Goal: Information Seeking & Learning: Learn about a topic

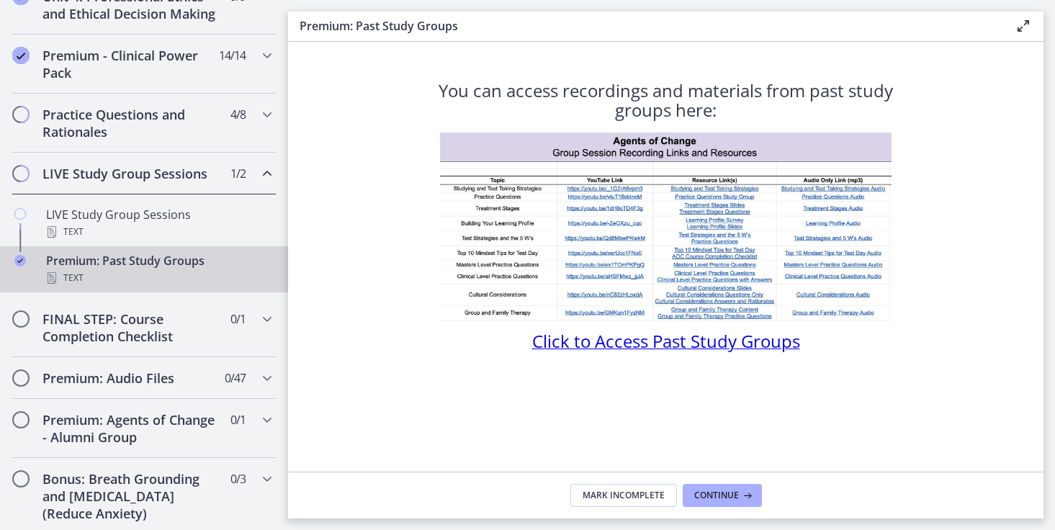
scroll to position [591, 0]
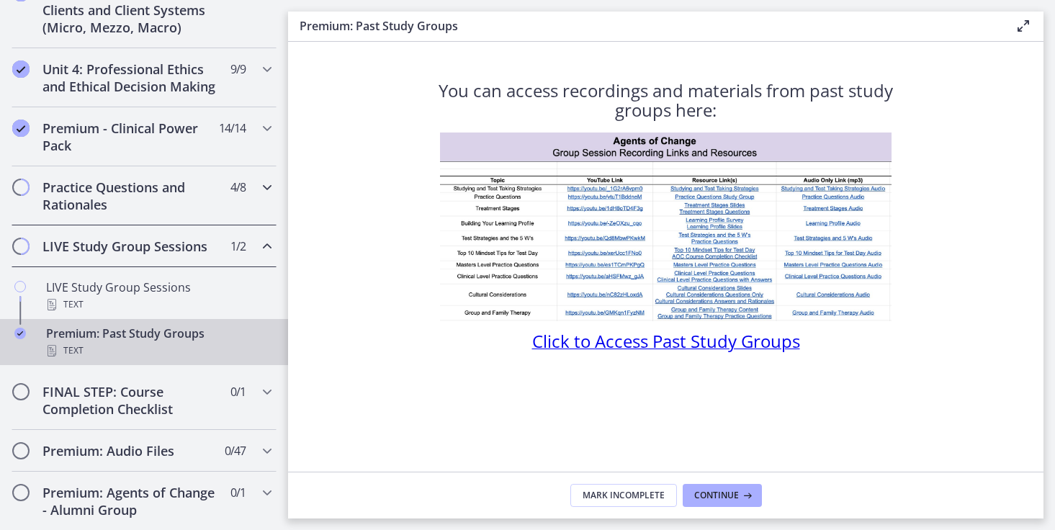
click at [143, 212] on h2 "Practice Questions and Rationales" at bounding box center [130, 196] width 176 height 35
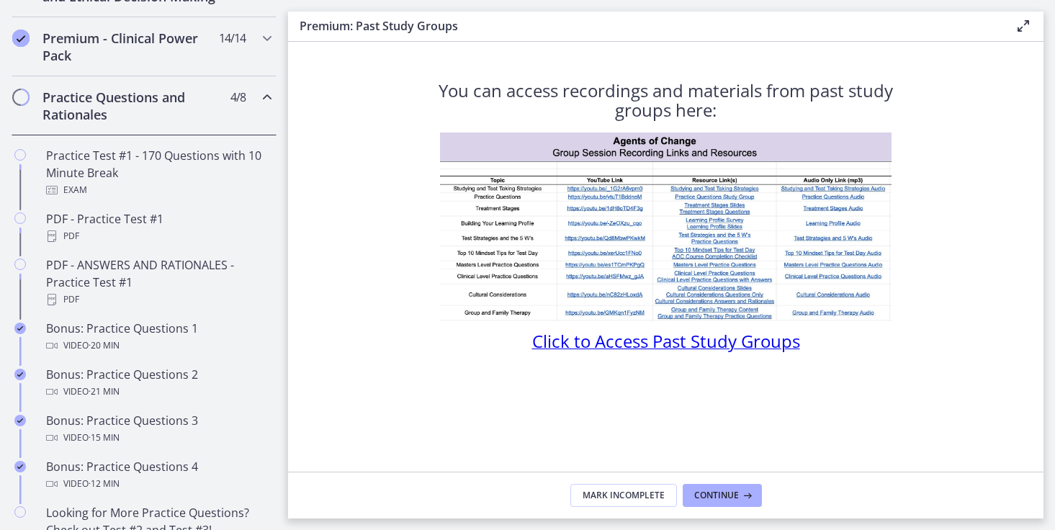
scroll to position [695, 0]
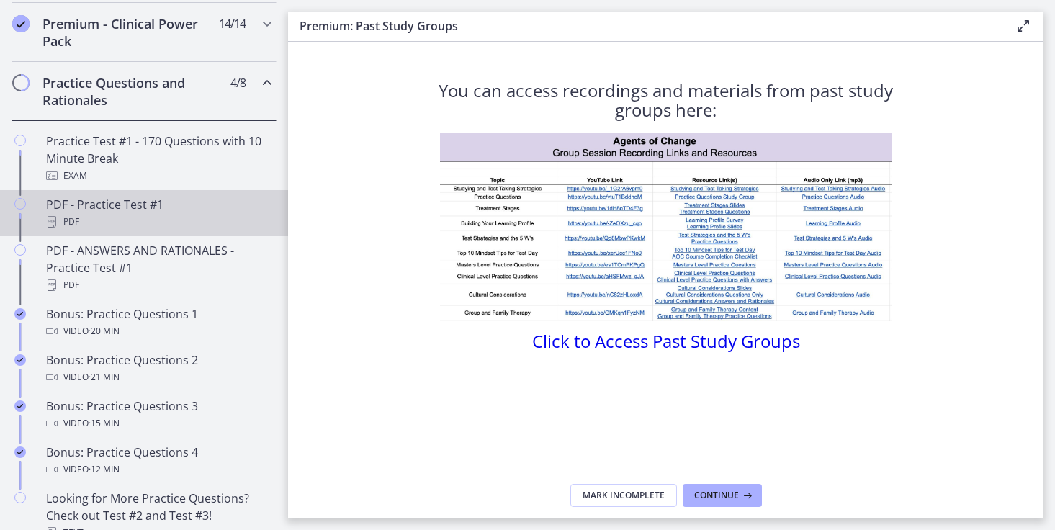
click at [143, 211] on link "PDF - Practice Test #1 PDF" at bounding box center [144, 213] width 288 height 46
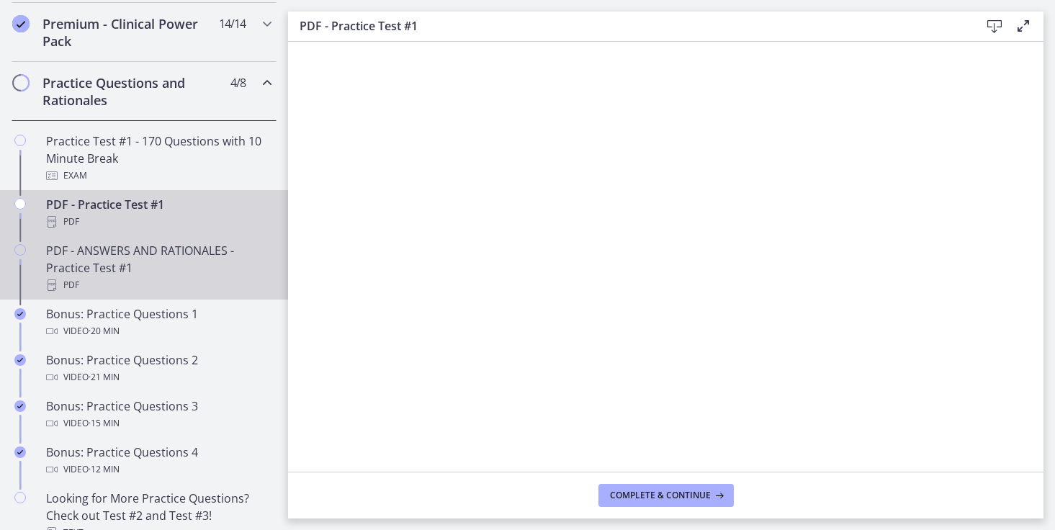
click at [197, 263] on div "PDF - ANSWERS AND RATIONALES - Practice Test #1 PDF" at bounding box center [158, 268] width 225 height 52
click at [212, 230] on div "PDF" at bounding box center [158, 221] width 225 height 17
